Goal: Information Seeking & Learning: Learn about a topic

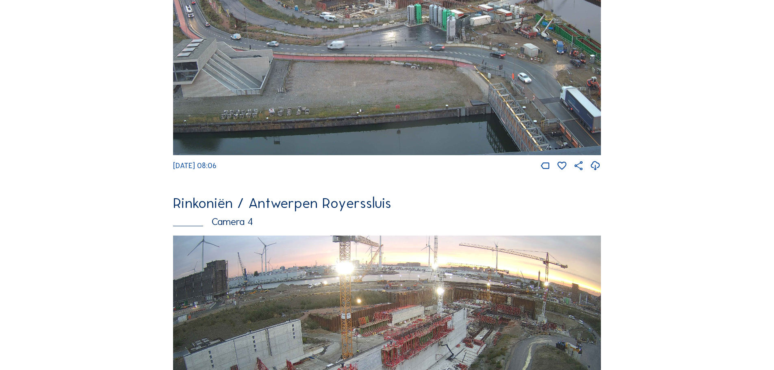
scroll to position [1057, 0]
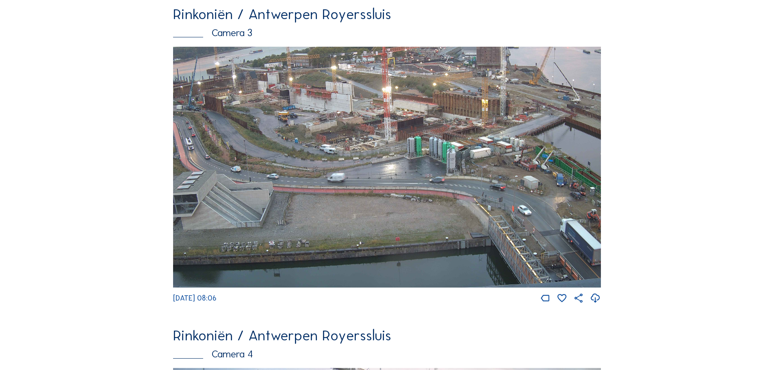
click at [299, 172] on img at bounding box center [387, 167] width 428 height 241
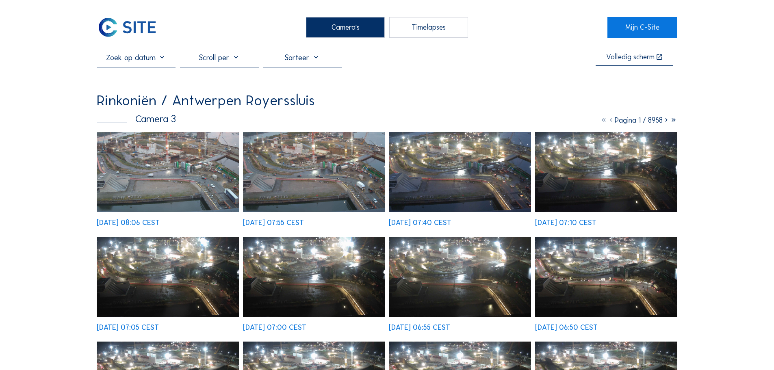
click at [348, 24] on div "Camera's" at bounding box center [345, 27] width 79 height 20
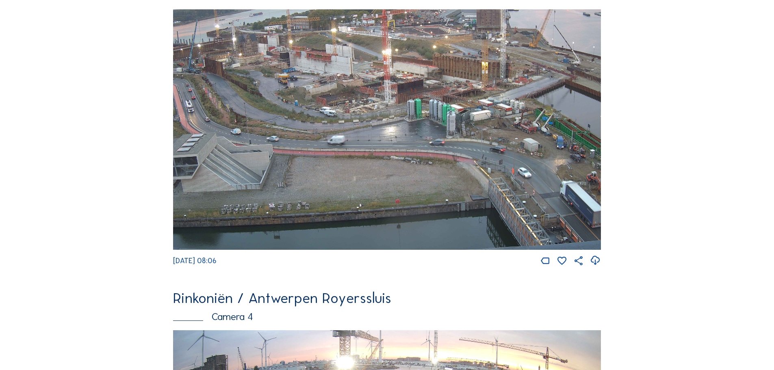
scroll to position [1097, 0]
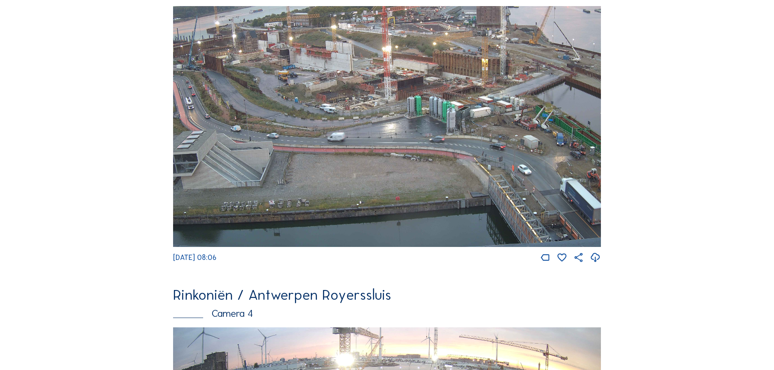
click at [419, 116] on img at bounding box center [387, 126] width 428 height 241
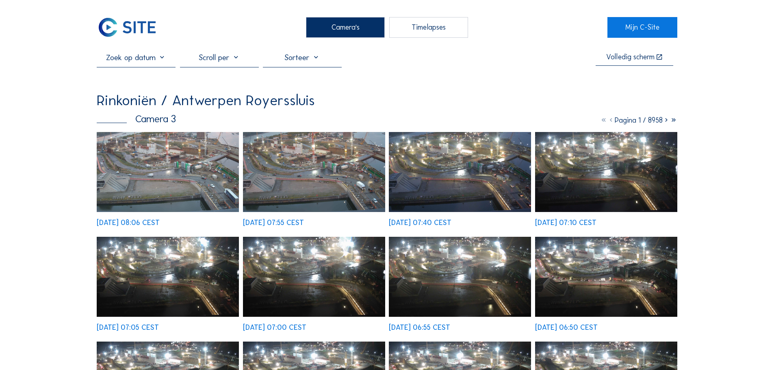
click at [167, 59] on input "text" at bounding box center [136, 57] width 79 height 10
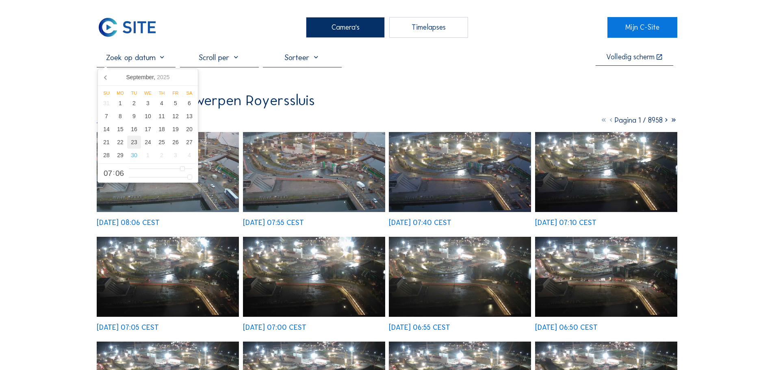
click at [134, 144] on div "23" at bounding box center [134, 142] width 14 height 13
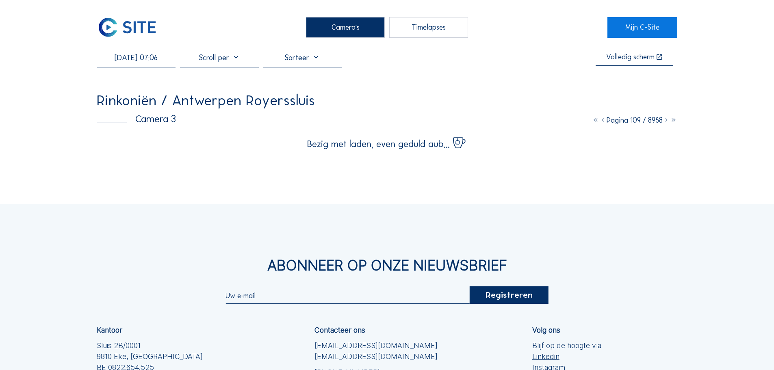
click at [76, 90] on div "Camera's Timelapses Mijn C-Site [DATE] 07:06 Volledig [PERSON_NAME] Rinkoniën /…" at bounding box center [387, 248] width 774 height 497
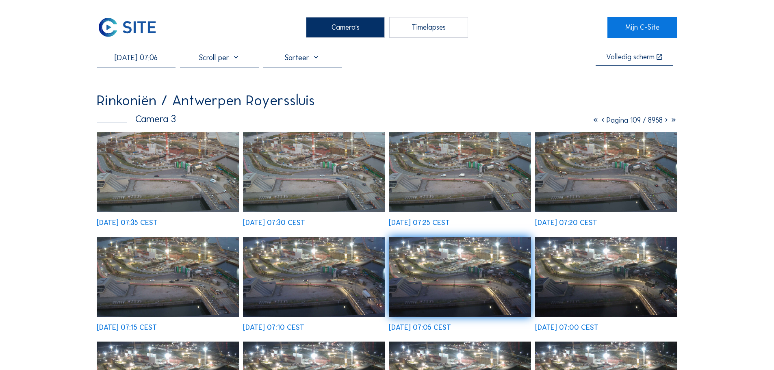
click at [181, 199] on img at bounding box center [168, 172] width 142 height 80
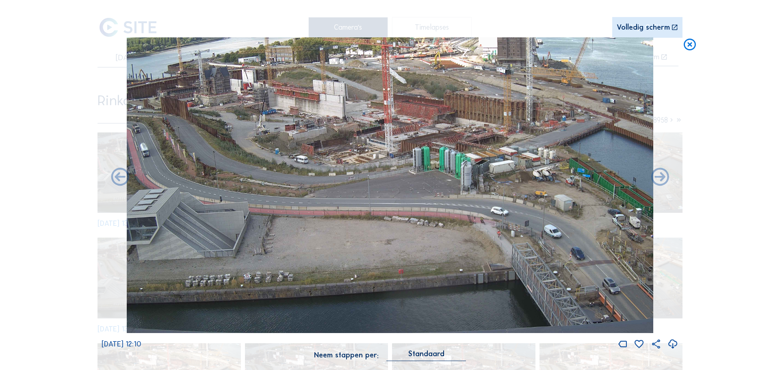
click at [694, 45] on icon at bounding box center [690, 44] width 15 height 15
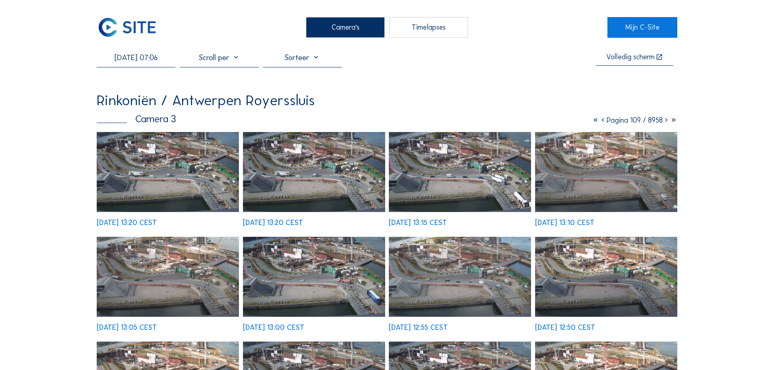
click at [154, 60] on input "[DATE] 07:06" at bounding box center [136, 57] width 79 height 10
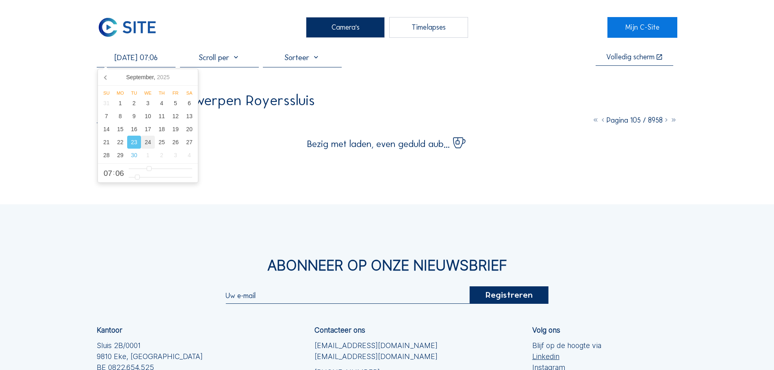
click at [147, 139] on div "24" at bounding box center [148, 142] width 14 height 13
click at [162, 60] on input "[DATE] 07:06" at bounding box center [136, 57] width 79 height 10
click at [157, 58] on input "[DATE] 07:06" at bounding box center [136, 57] width 79 height 10
type input "[DATE] 13:06"
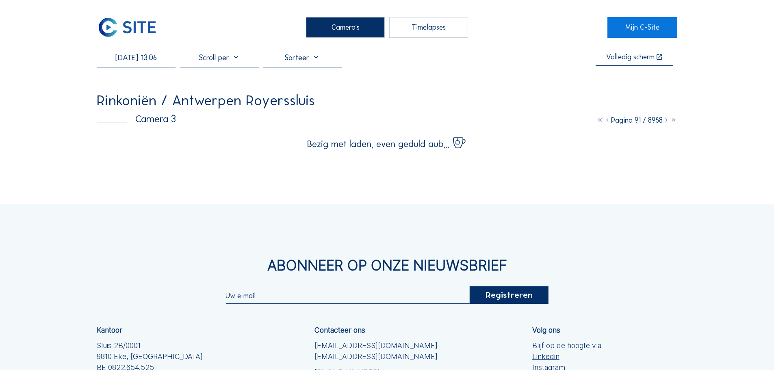
click at [43, 79] on div "Camera's Timelapses Mijn C-Site [DATE] 13:06 Volledig [PERSON_NAME] Rinkoniën /…" at bounding box center [387, 248] width 774 height 497
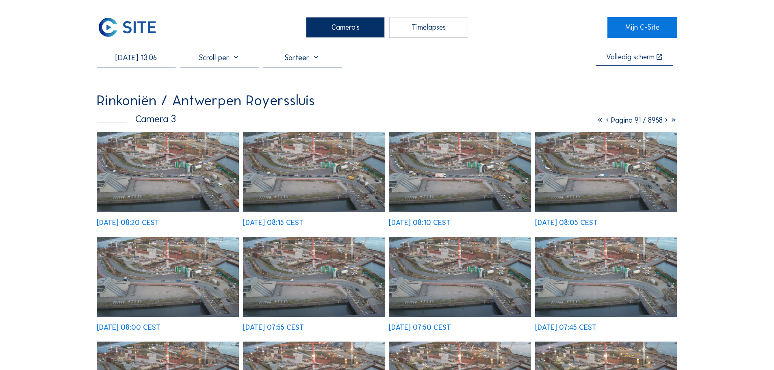
click at [214, 180] on img at bounding box center [168, 172] width 142 height 80
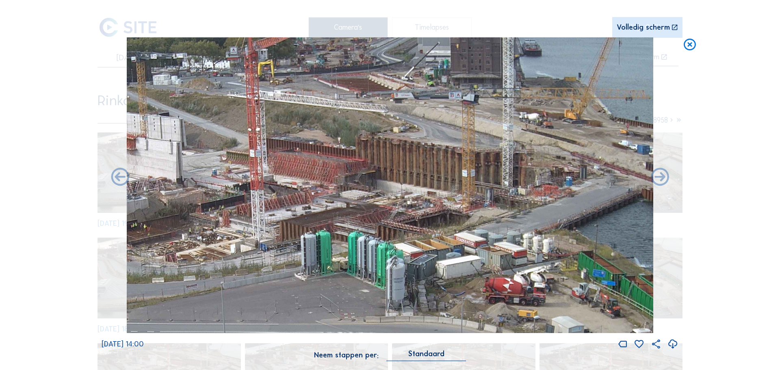
drag, startPoint x: 490, startPoint y: 91, endPoint x: 443, endPoint y: 174, distance: 96.5
click at [443, 176] on img at bounding box center [390, 185] width 527 height 296
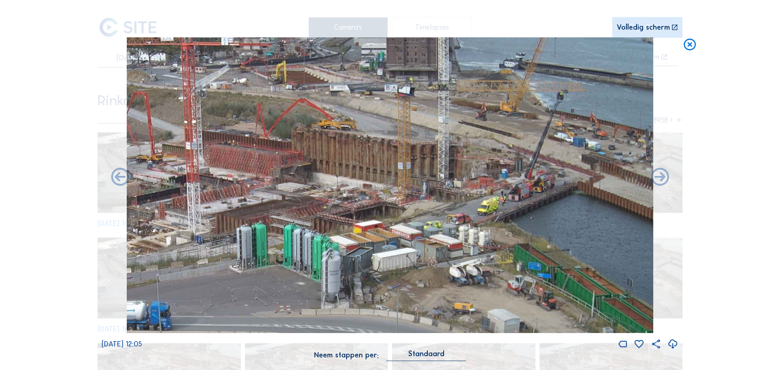
drag, startPoint x: 560, startPoint y: 139, endPoint x: 473, endPoint y: 138, distance: 86.6
click at [473, 138] on img at bounding box center [390, 185] width 527 height 296
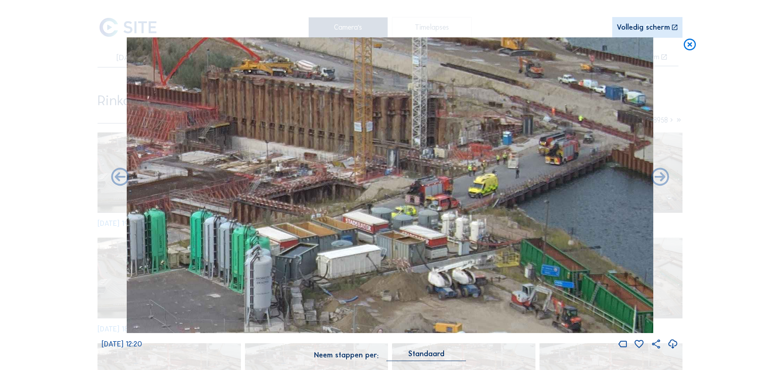
drag, startPoint x: 418, startPoint y: 169, endPoint x: 453, endPoint y: 87, distance: 89.1
click at [453, 87] on img at bounding box center [390, 185] width 527 height 296
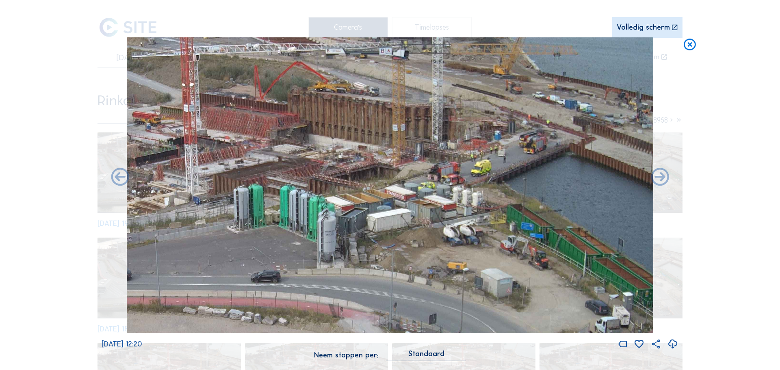
drag, startPoint x: 453, startPoint y: 87, endPoint x: 449, endPoint y: 100, distance: 13.9
click at [449, 100] on img at bounding box center [390, 185] width 527 height 296
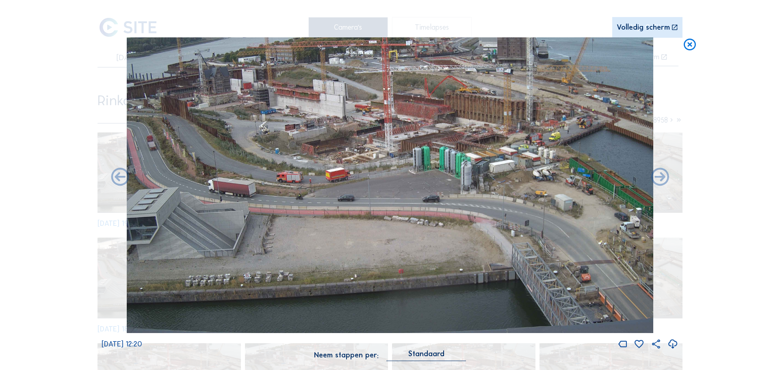
click at [438, 144] on img at bounding box center [390, 185] width 527 height 296
